Goal: Task Accomplishment & Management: Use online tool/utility

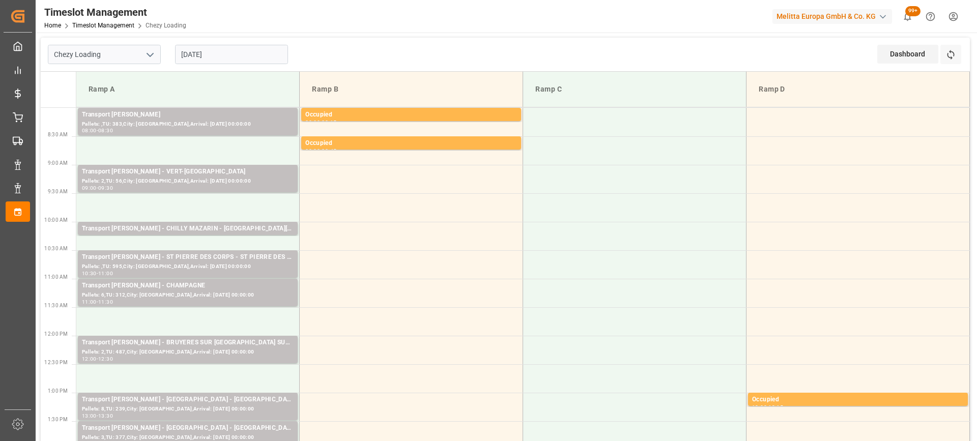
scroll to position [356, 0]
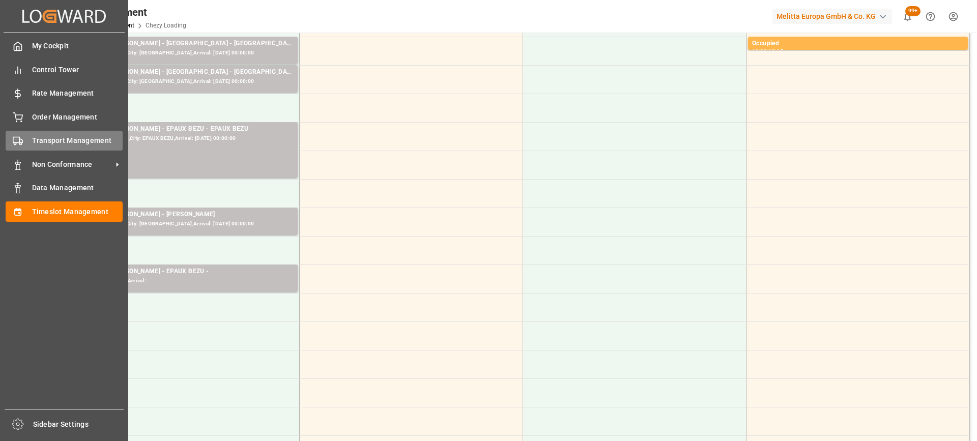
click at [31, 145] on div "Transport Management Transport Management" at bounding box center [64, 141] width 117 height 20
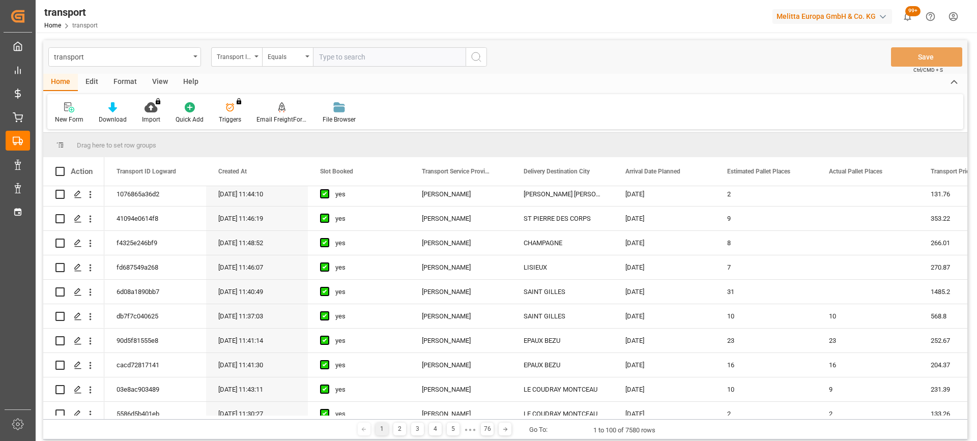
scroll to position [407, 0]
